Goal: Information Seeking & Learning: Find specific page/section

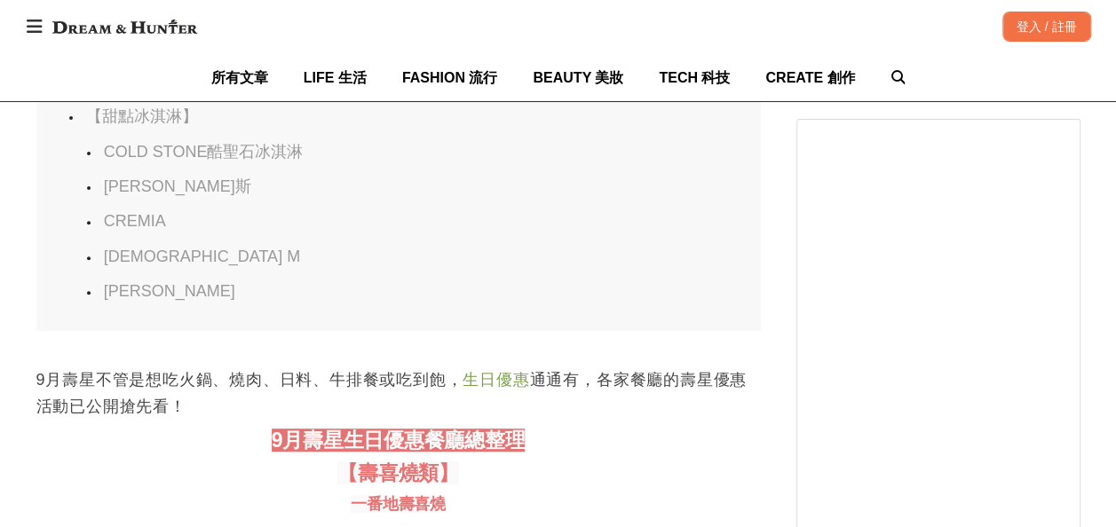
scroll to position [3196, 0]
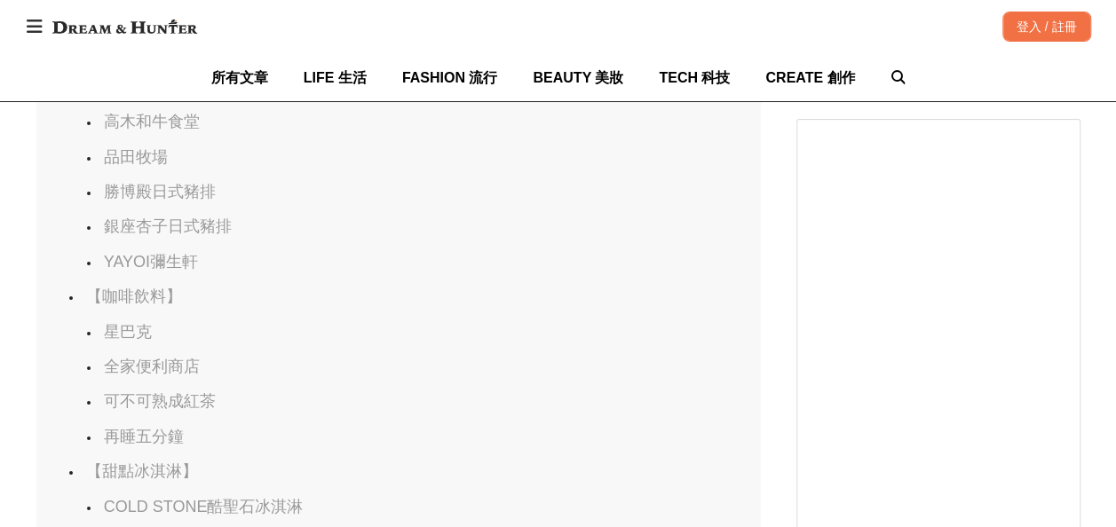
click at [167, 271] on link "YAYOI彌生軒" at bounding box center [151, 262] width 94 height 18
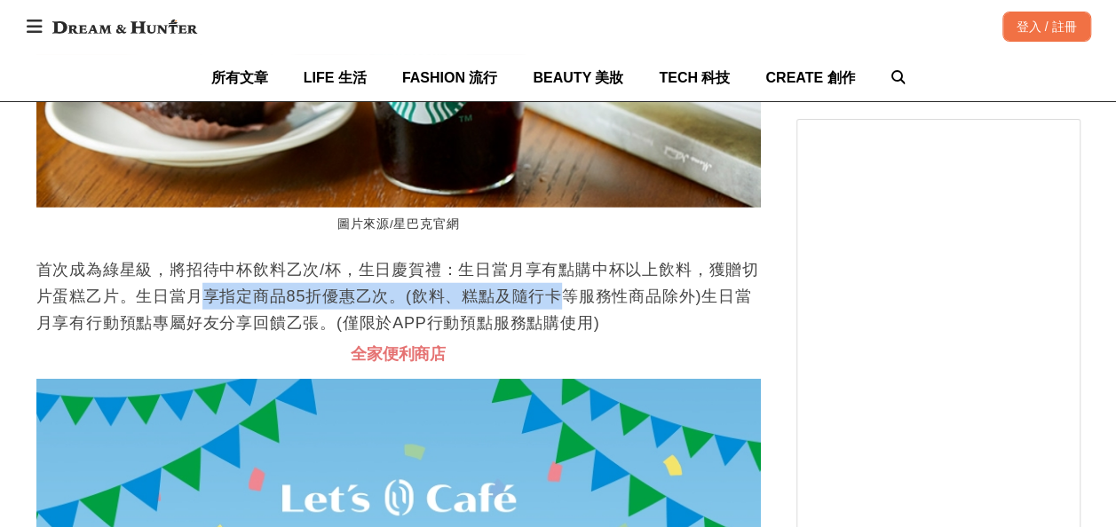
scroll to position [0, 3622]
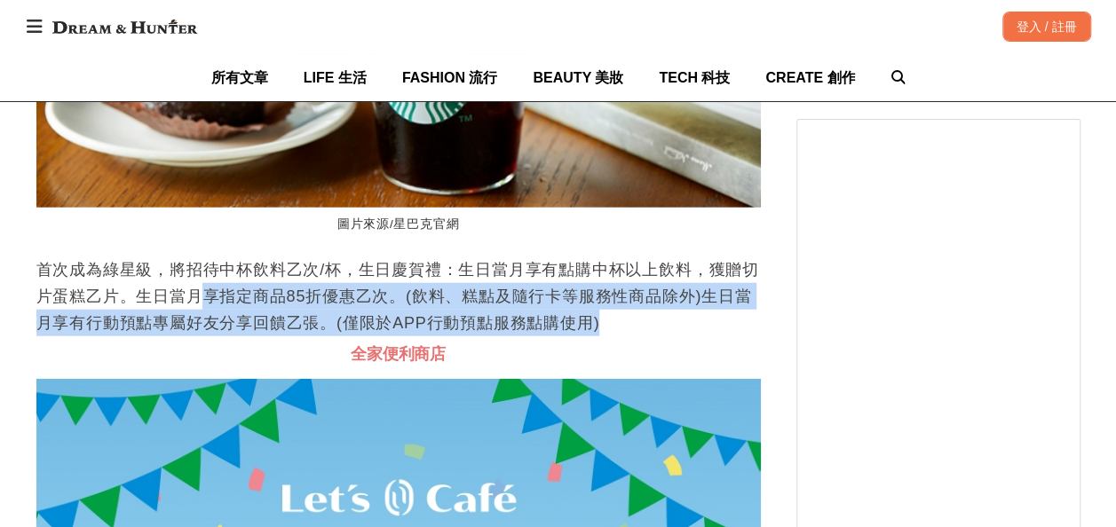
drag, startPoint x: 211, startPoint y: 293, endPoint x: 710, endPoint y: 311, distance: 499.2
click at [710, 311] on p "首次成為綠星級，將招待中杯飲料乙次/杯，生日慶賀禮：生日當月享有點購中杯以上飲料，獲贈切片蛋糕乙片。生日當月享指定商品85折優惠乙次。(飲料、糕點及隨行卡等服…" at bounding box center [398, 297] width 724 height 80
click at [318, 292] on p "首次成為綠星級，將招待中杯飲料乙次/杯，生日慶賀禮：生日當月享有點購中杯以上飲料，獲贈切片蛋糕乙片。生日當月享指定商品85折優惠乙次。(飲料、糕點及隨行卡等服…" at bounding box center [398, 297] width 724 height 80
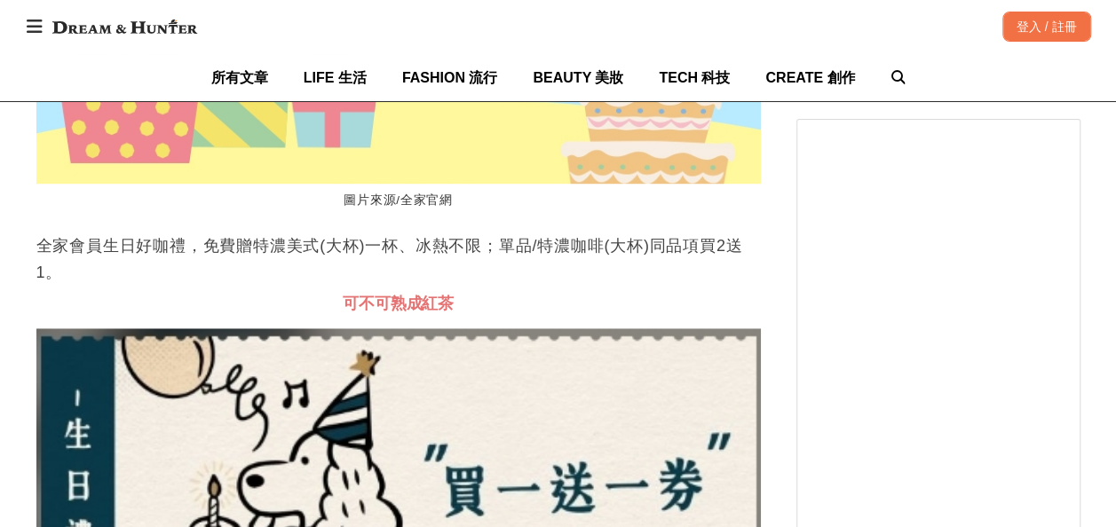
scroll to position [44530, 0]
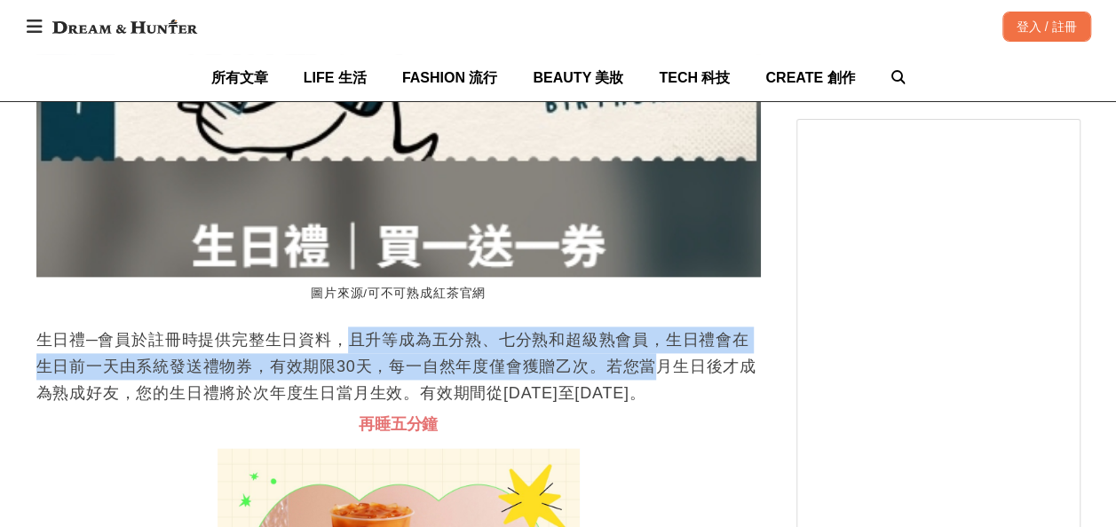
drag, startPoint x: 359, startPoint y: 327, endPoint x: 652, endPoint y: 359, distance: 294.7
click at [652, 359] on p "生日禮─會員於註冊時提供完整生日資料，且升等成為五分熟、七分熟和超級熟會員，生日禮會在生日前一天由系統發送禮物券，有效期限30天，每一自然年度僅會獲贈乙次。若…" at bounding box center [398, 367] width 724 height 80
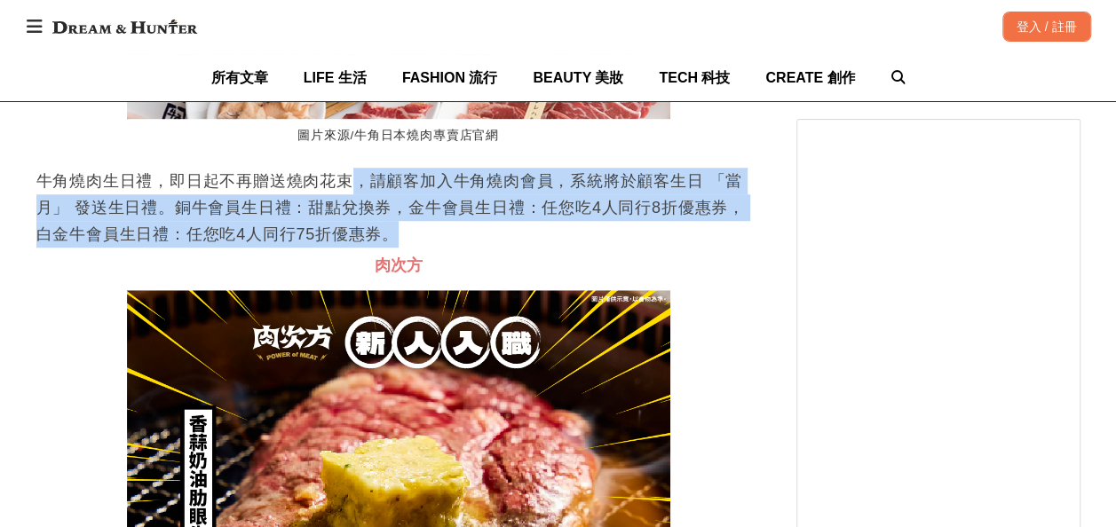
scroll to position [0, 2173]
drag, startPoint x: 355, startPoint y: 206, endPoint x: 549, endPoint y: 261, distance: 201.2
click at [549, 248] on p "牛角燒肉生日禮，即日起不再贈送燒肉花束，請顧客加入牛角燒肉會員，系統將於顧客生日 「當月」 發送生日禮。銅牛會員生日禮：甜點兌換券，金牛會員生日禮：任您吃4人…" at bounding box center [398, 208] width 724 height 80
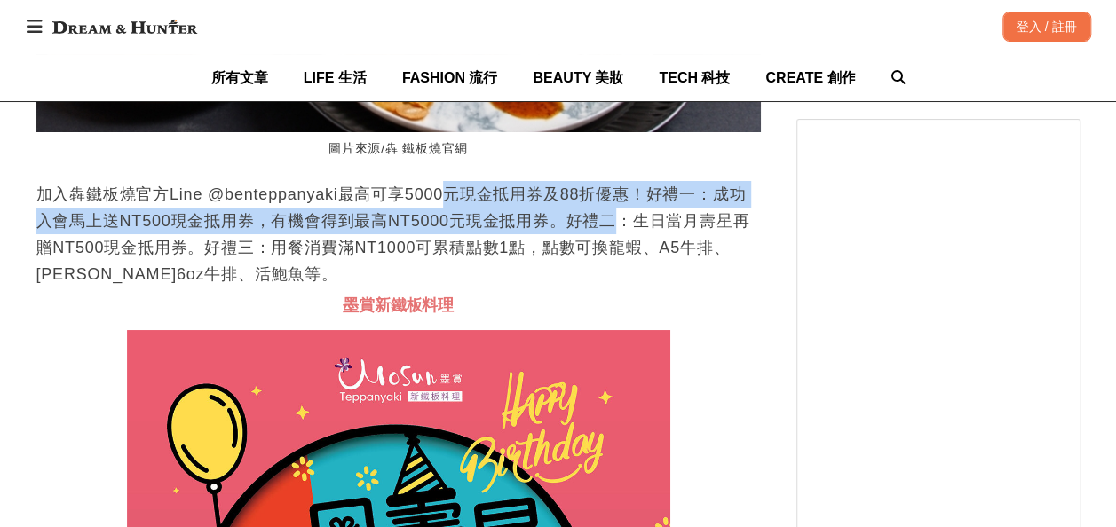
scroll to position [0, 1449]
drag, startPoint x: 440, startPoint y: 217, endPoint x: 564, endPoint y: 242, distance: 125.9
click at [564, 242] on p "加入犇鐵板燒官方Line @benteppanyaki最高可享5000元現金抵用券及88折優惠！好禮一：成功入會馬上送NT500現金抵用券，有機會得到最高NT…" at bounding box center [398, 234] width 724 height 107
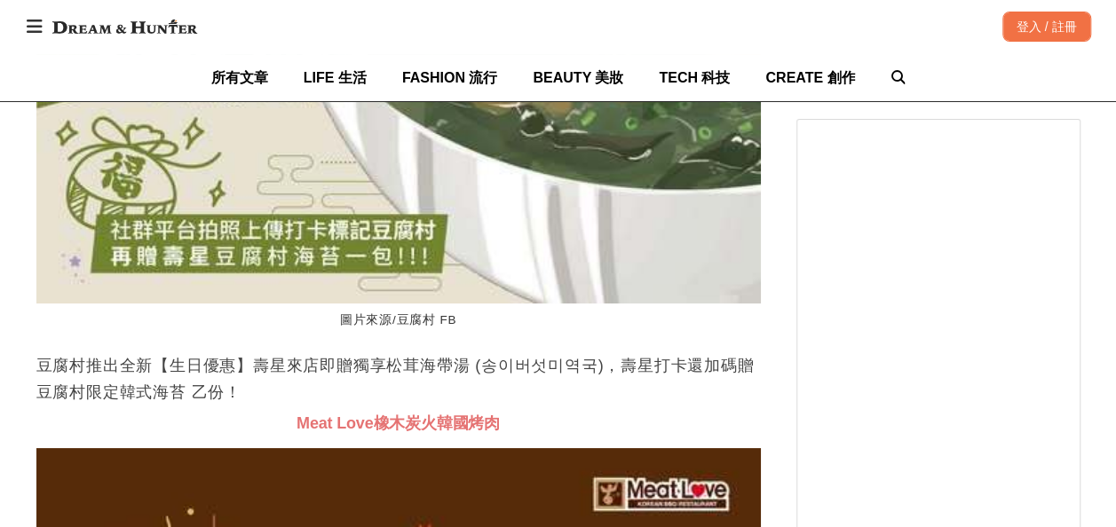
scroll to position [36862, 0]
